Goal: Find specific page/section: Find specific page/section

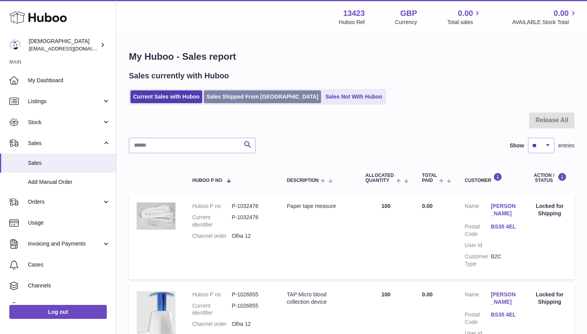
click at [242, 99] on link "Sales Shipped From [GEOGRAPHIC_DATA]" at bounding box center [262, 96] width 117 height 13
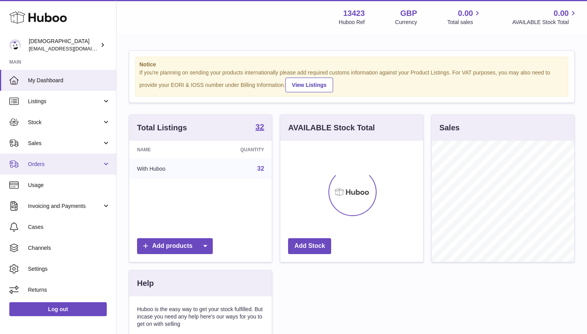
scroll to position [121, 142]
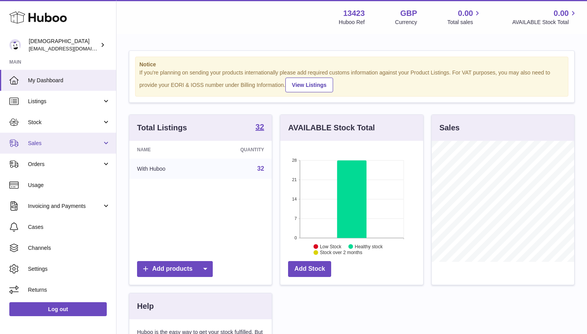
click at [50, 149] on link "Sales" at bounding box center [58, 143] width 116 height 21
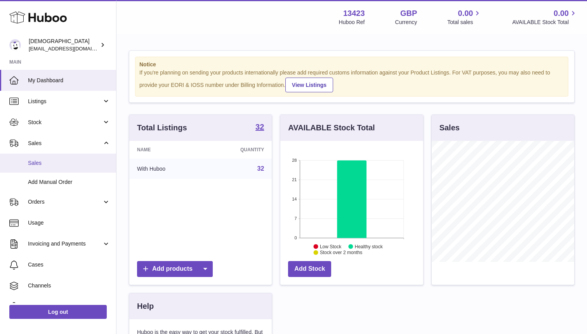
click at [50, 167] on link "Sales" at bounding box center [58, 163] width 116 height 19
